Goal: Task Accomplishment & Management: Manage account settings

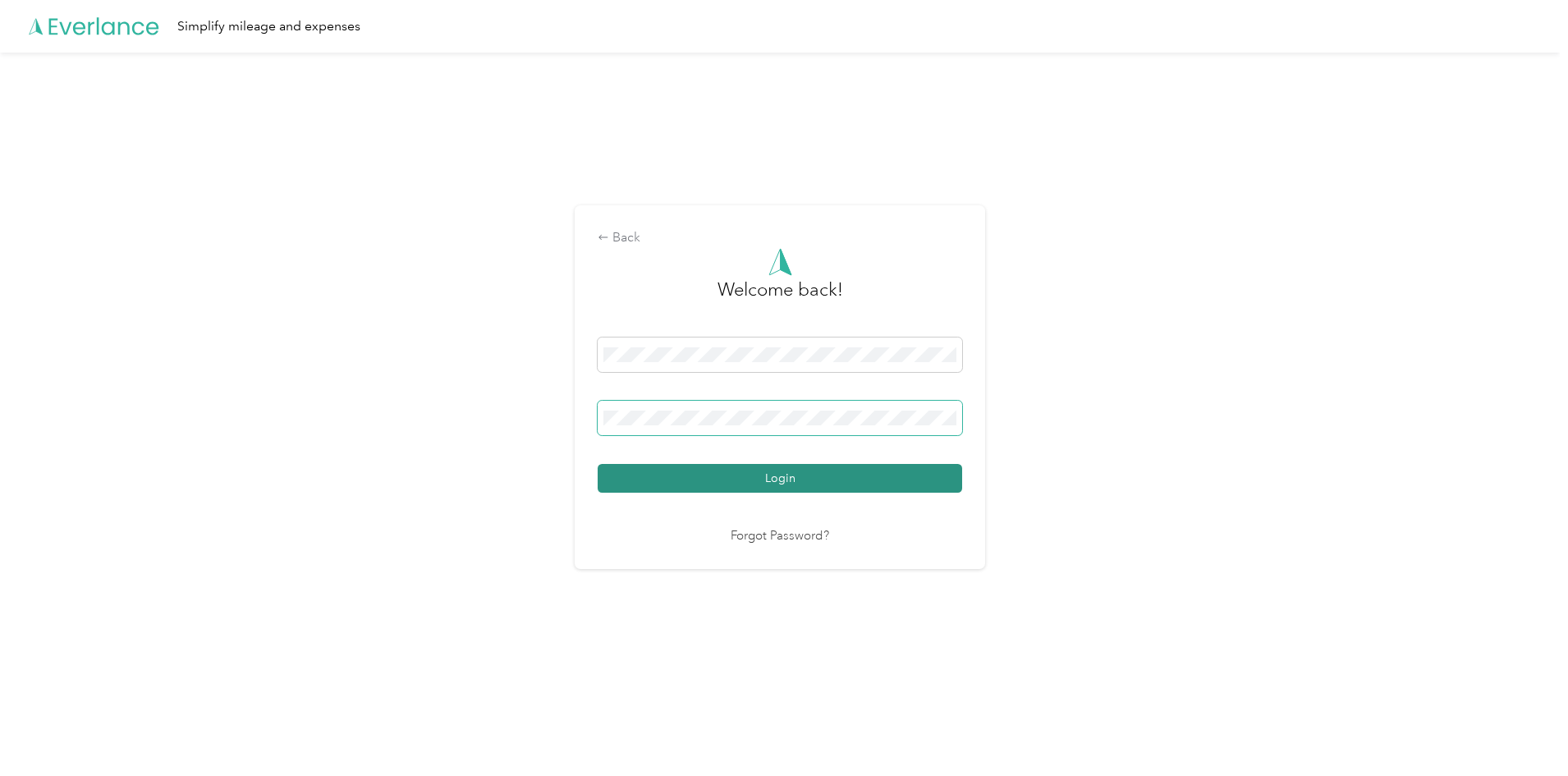
click at [598, 463] on button "Login" at bounding box center [780, 478] width 365 height 29
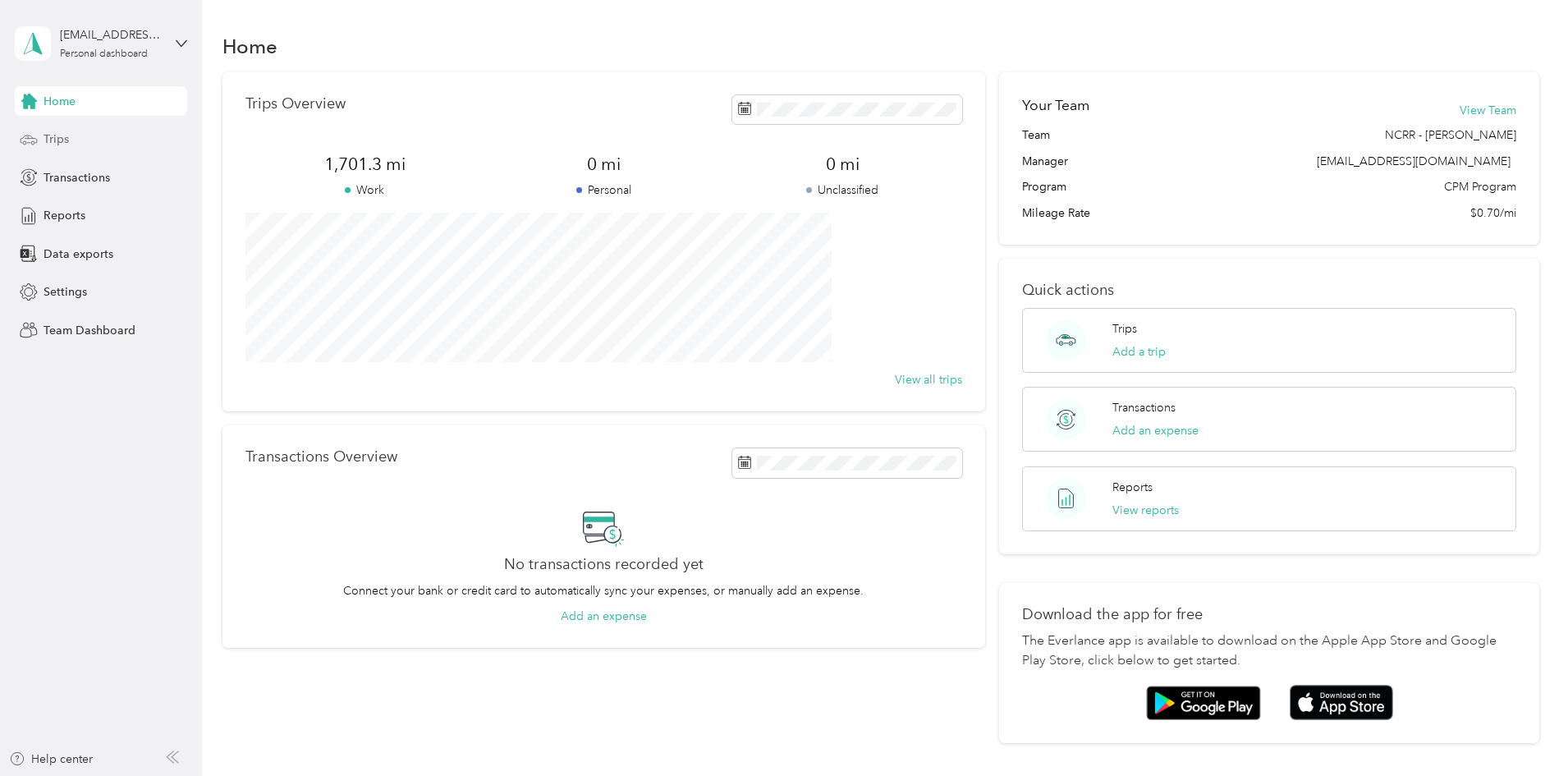
click at [112, 133] on div "Trips" at bounding box center [101, 139] width 172 height 30
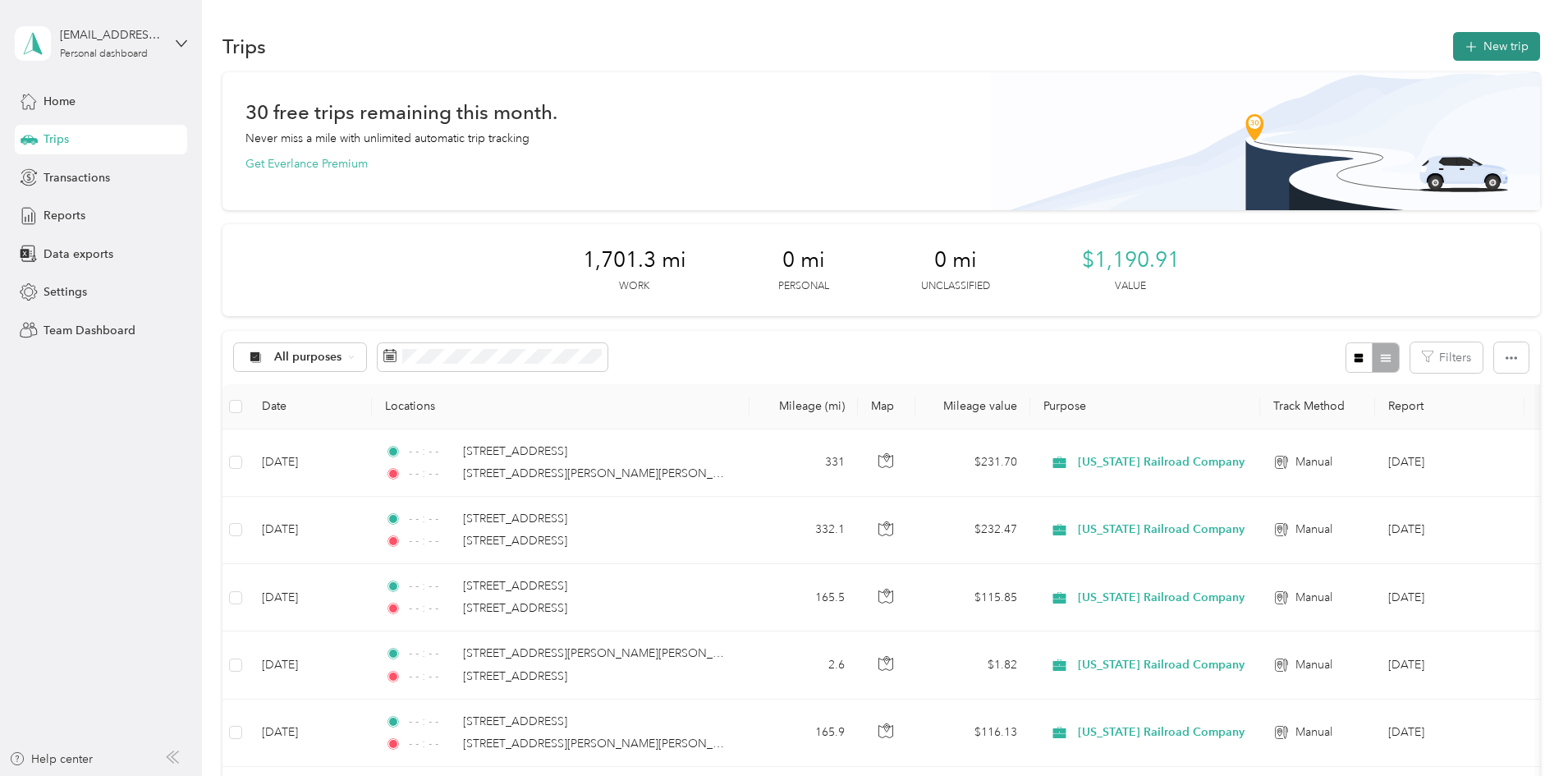
click at [1462, 46] on icon "button" at bounding box center [1471, 47] width 19 height 19
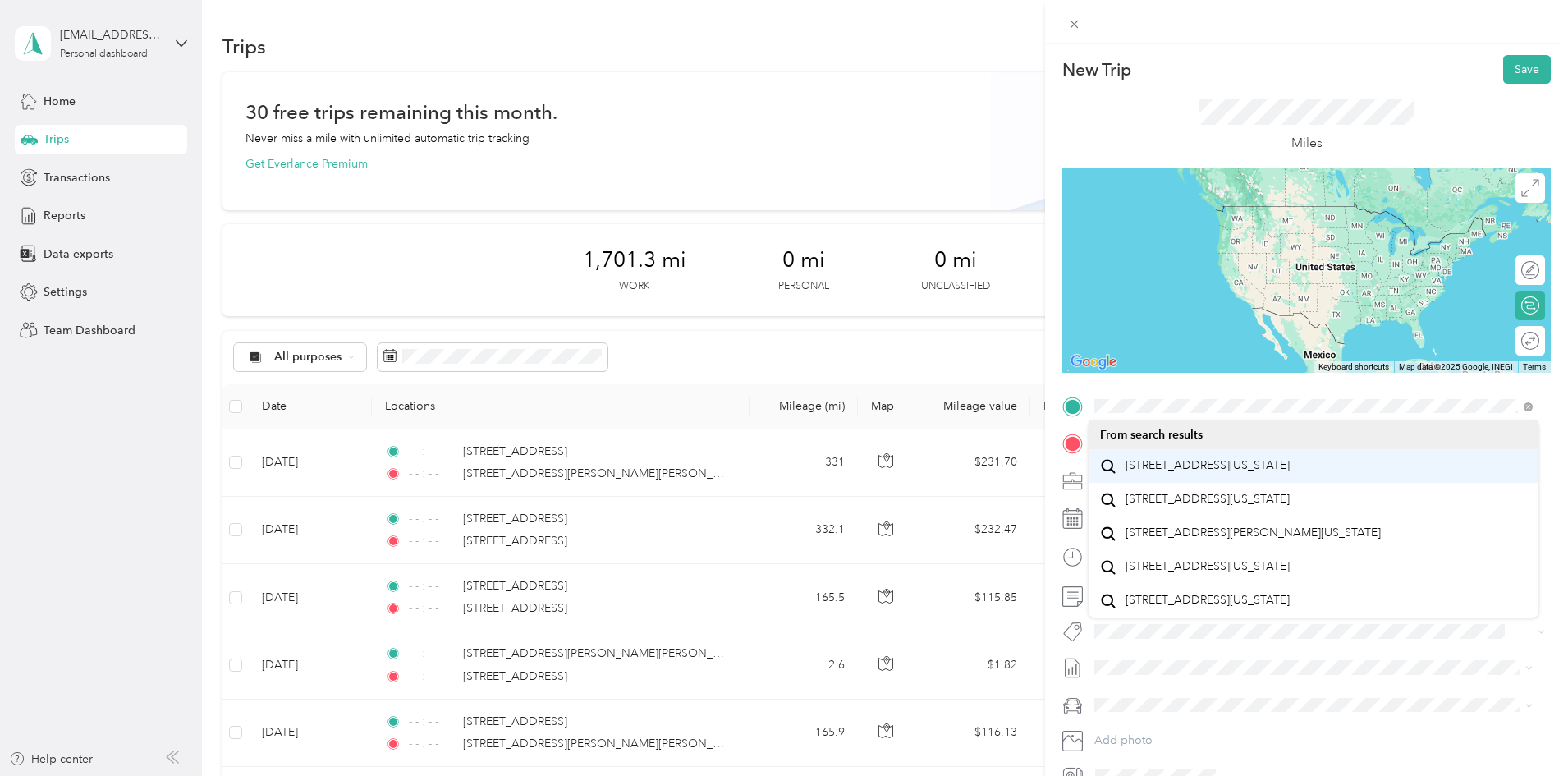
click at [1244, 473] on span "[STREET_ADDRESS][US_STATE]" at bounding box center [1207, 465] width 164 height 15
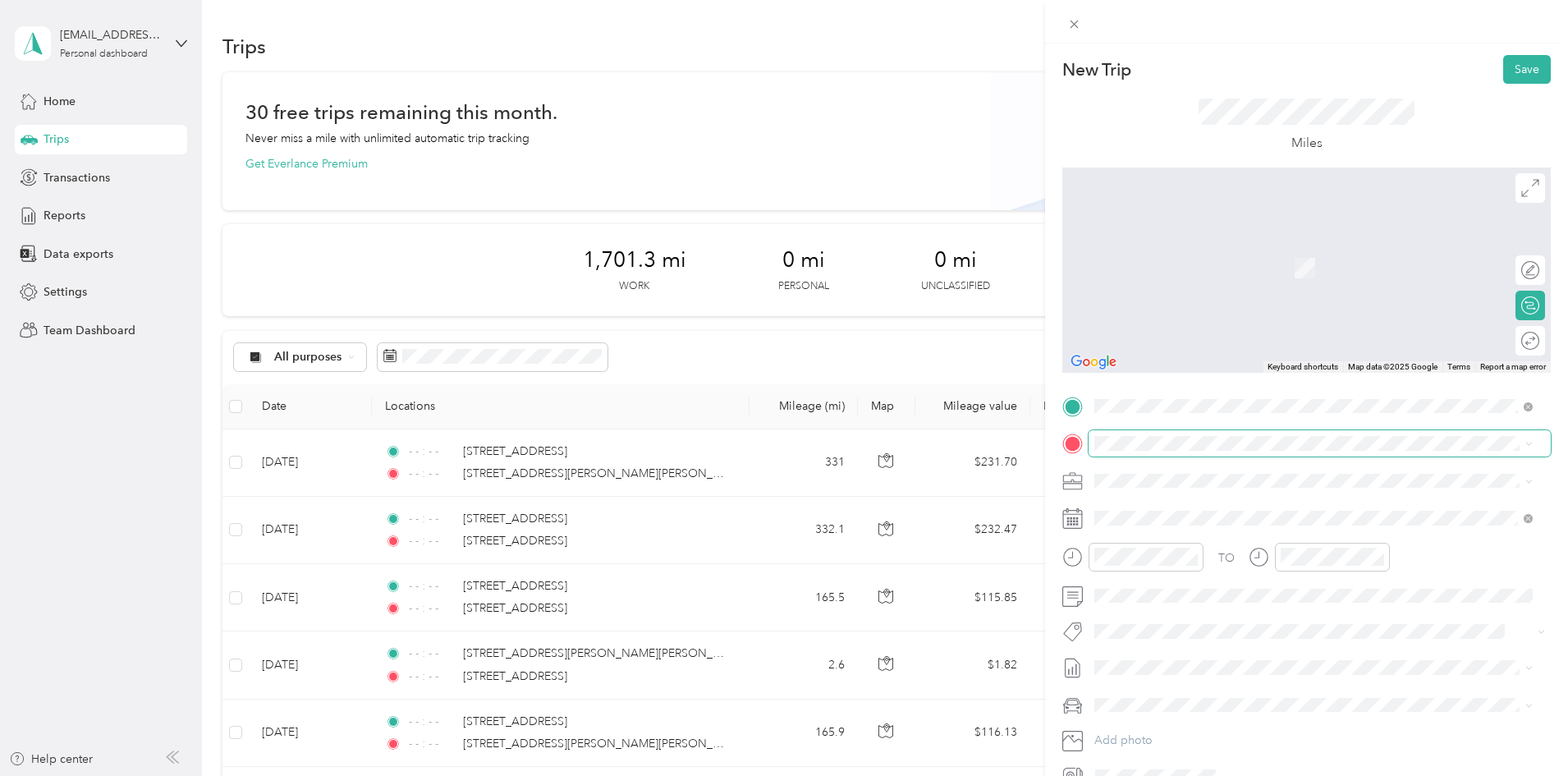
click at [1296, 433] on span at bounding box center [1319, 443] width 462 height 26
click at [1303, 453] on span at bounding box center [1319, 443] width 462 height 26
click at [1305, 432] on span at bounding box center [1319, 443] width 462 height 26
click at [1223, 499] on span "[STREET_ADDRESS][US_STATE]" at bounding box center [1207, 502] width 164 height 15
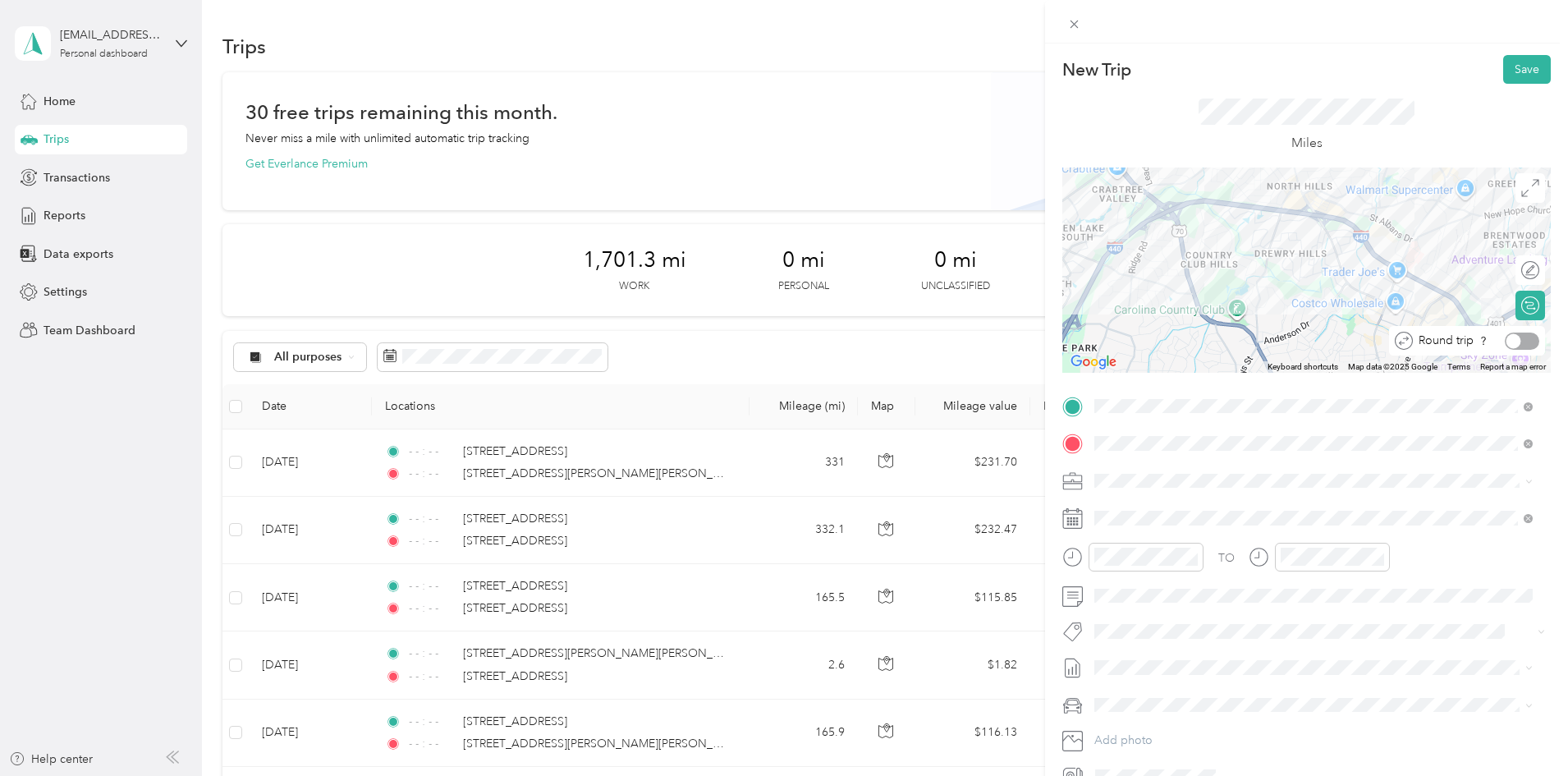
click at [1507, 340] on div at bounding box center [1513, 341] width 15 height 15
click at [1072, 31] on span at bounding box center [1074, 24] width 23 height 23
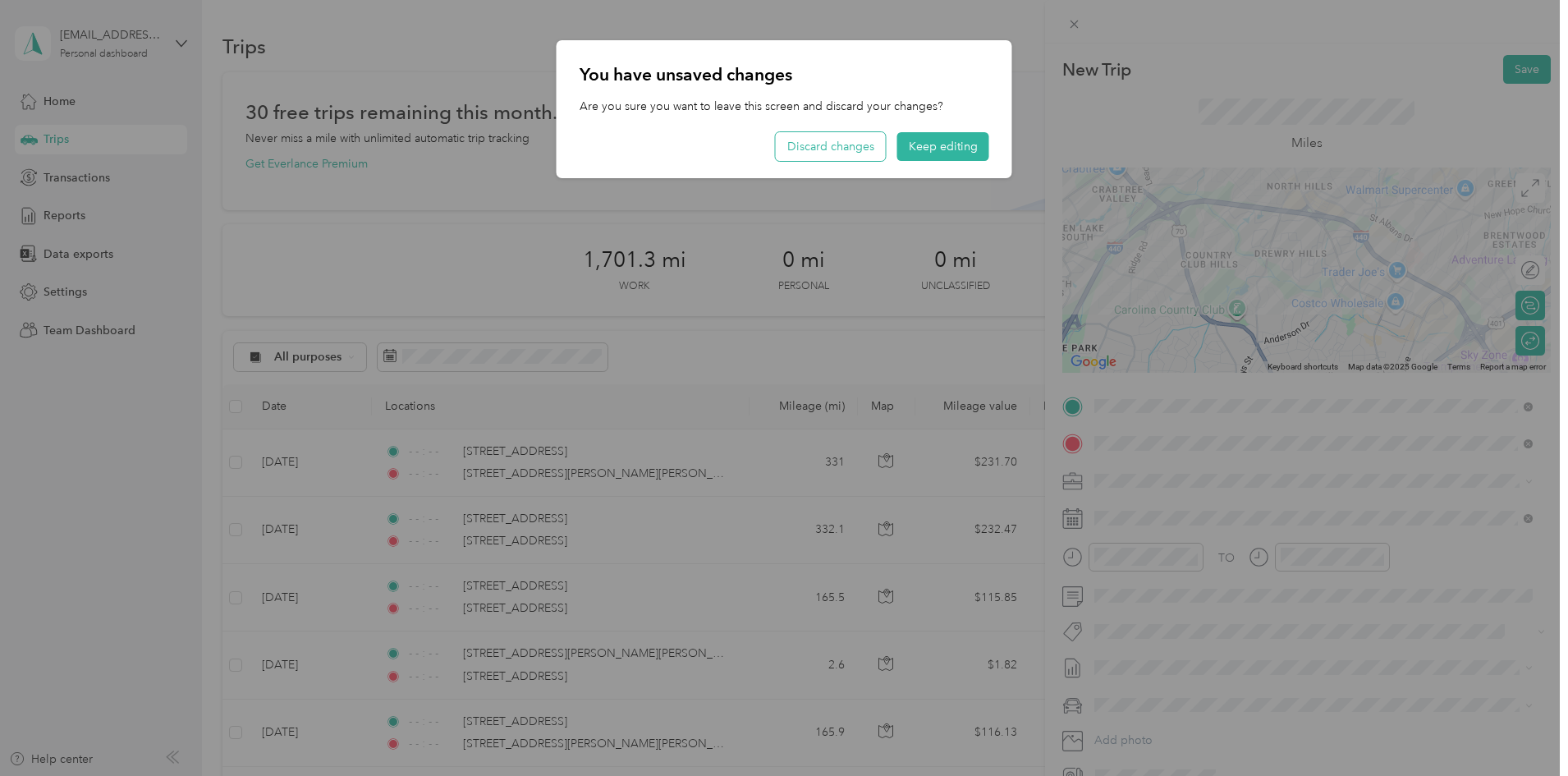
click at [837, 144] on button "Discard changes" at bounding box center [831, 147] width 110 height 29
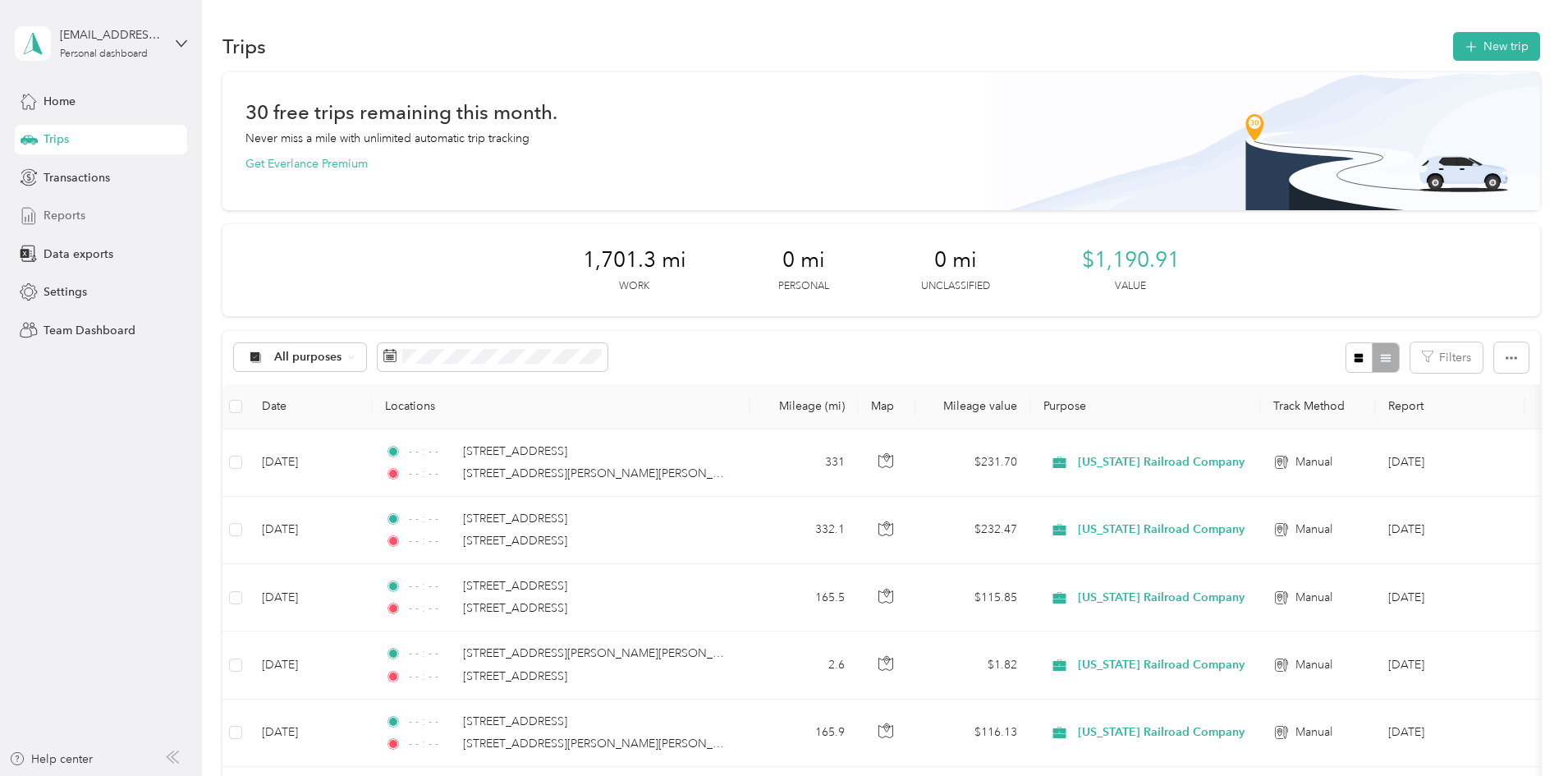
click at [72, 208] on span "Reports" at bounding box center [64, 216] width 42 height 17
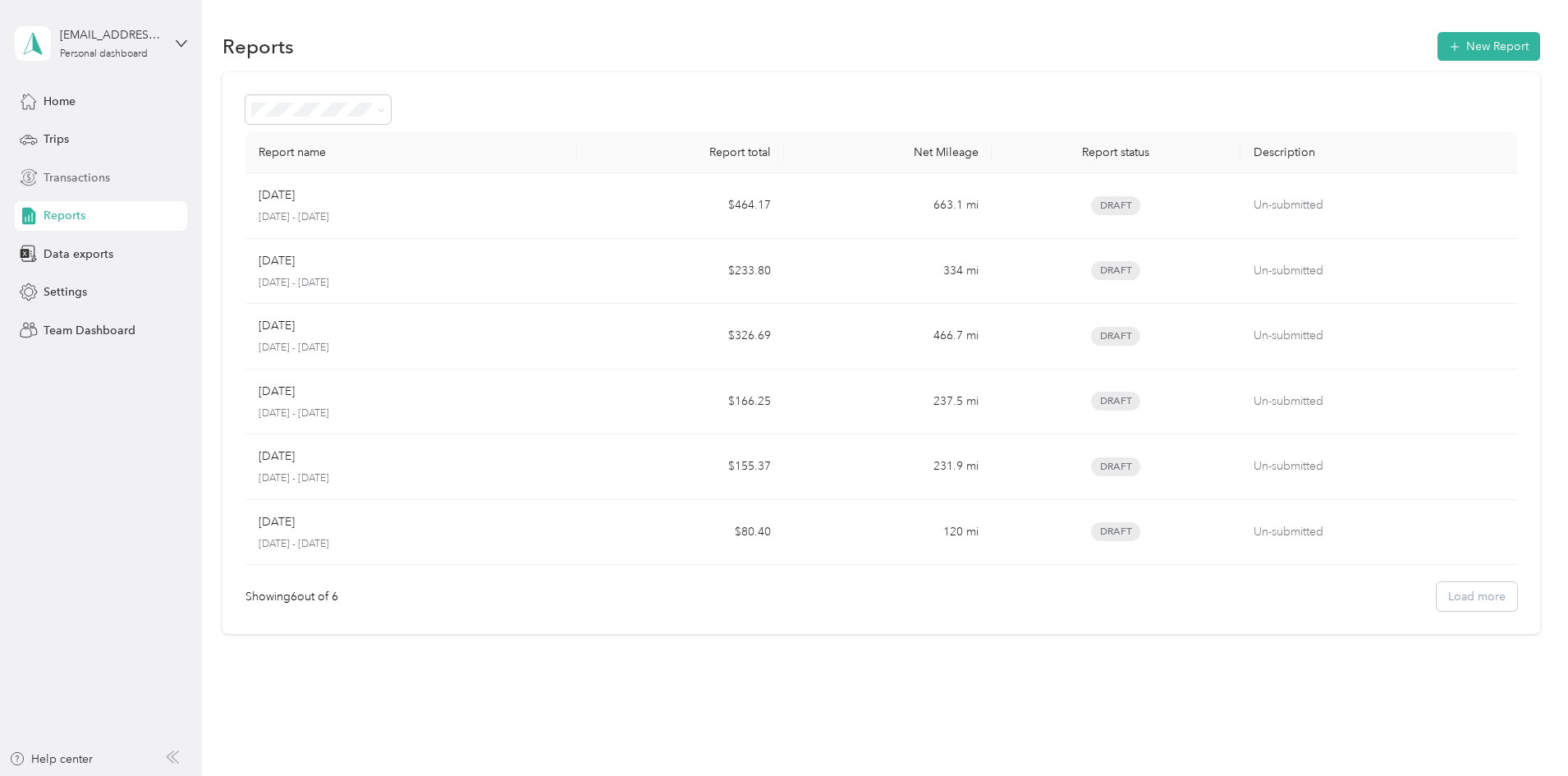
click at [65, 182] on span "Transactions" at bounding box center [76, 178] width 67 height 17
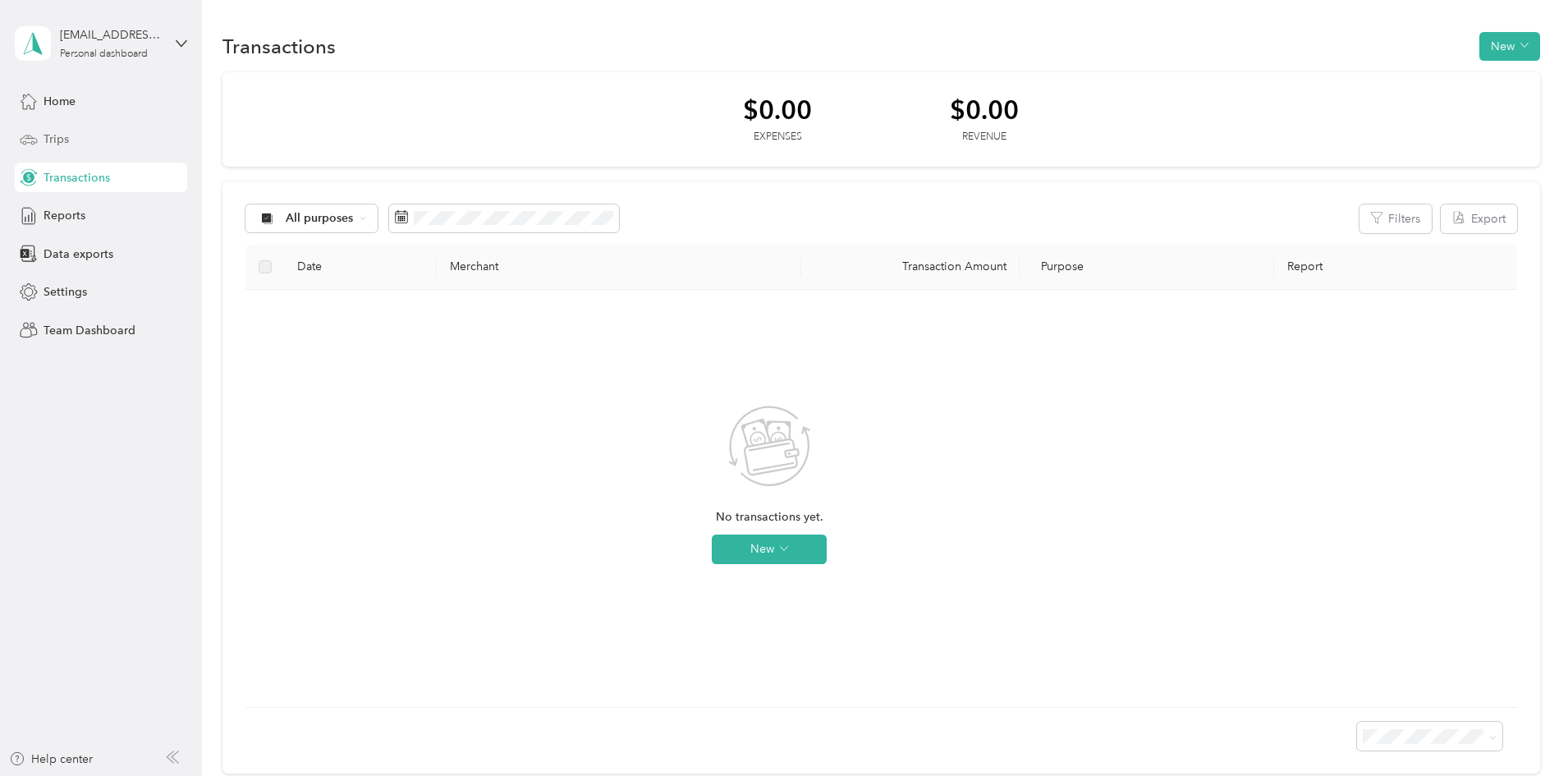
click at [65, 144] on span "Trips" at bounding box center [56, 139] width 25 height 17
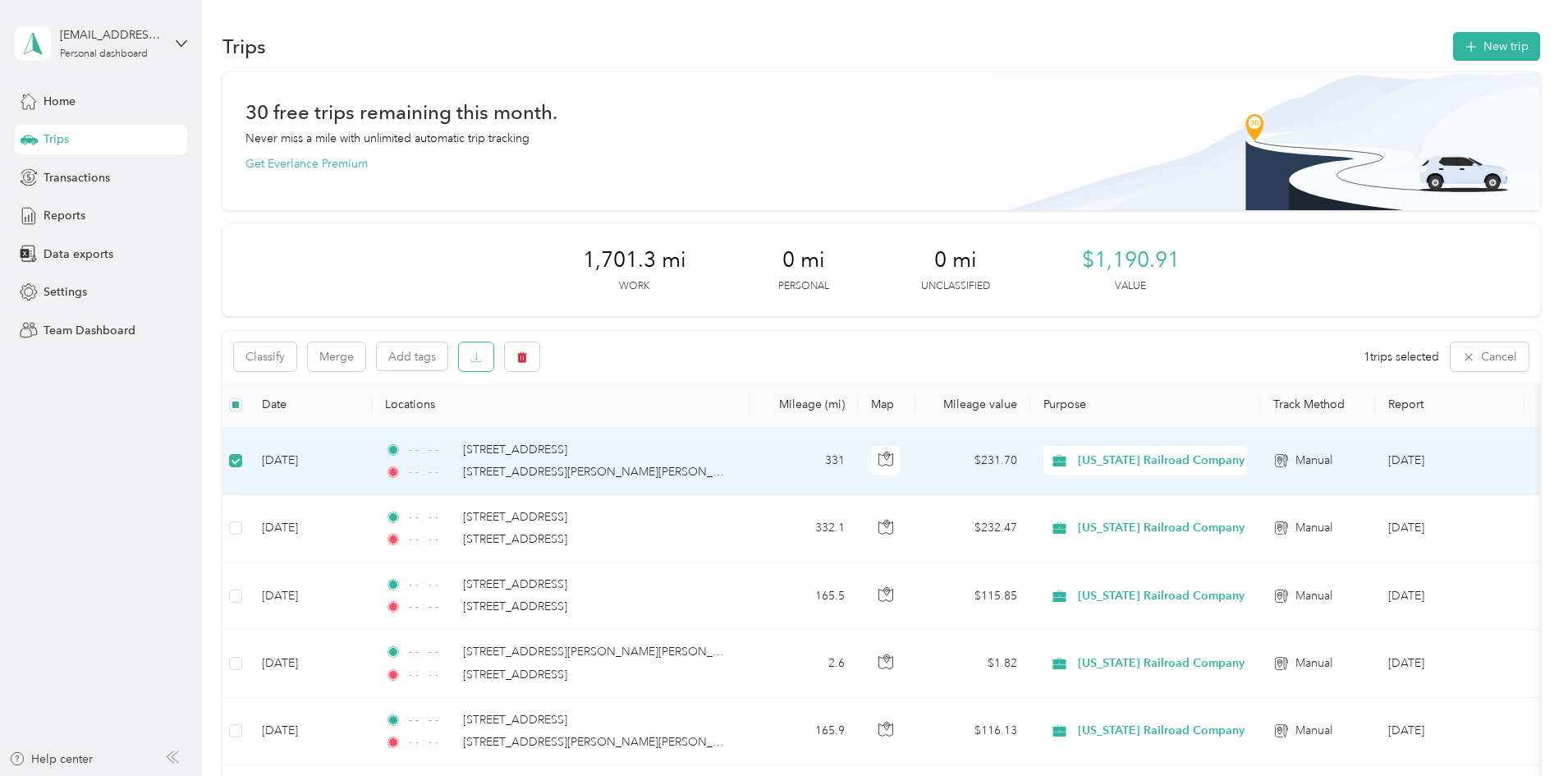
click at [482, 355] on icon "button" at bounding box center [476, 357] width 12 height 12
